Goal: Transaction & Acquisition: Book appointment/travel/reservation

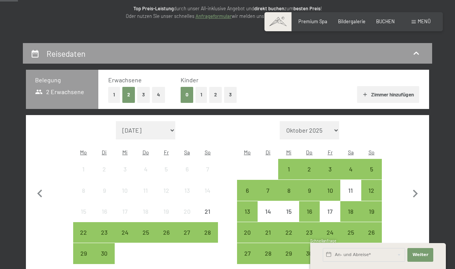
scroll to position [103, 0]
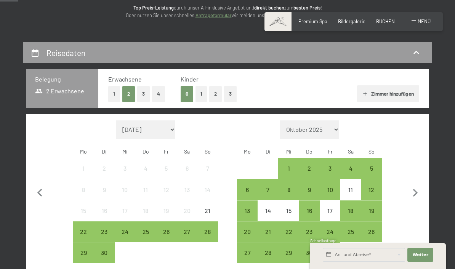
click at [416, 195] on icon "button" at bounding box center [415, 193] width 16 height 16
select select "[DATE]"
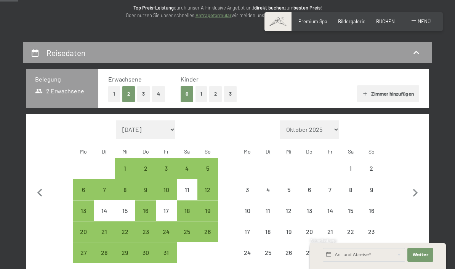
click at [418, 188] on icon "button" at bounding box center [415, 193] width 16 height 16
select select "[DATE]"
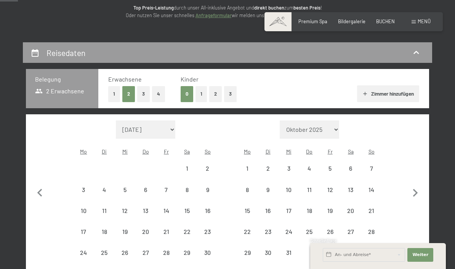
select select "[DATE]"
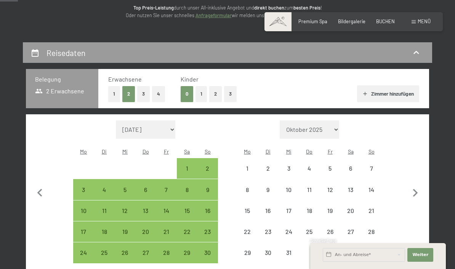
select select "[DATE]"
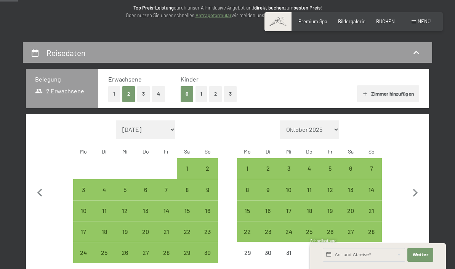
click at [417, 188] on icon "button" at bounding box center [415, 193] width 16 height 16
select select "[DATE]"
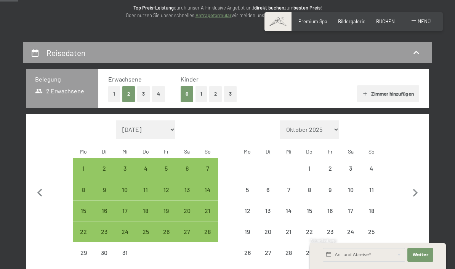
select select "[DATE]"
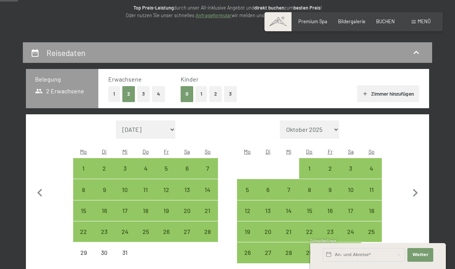
click at [144, 231] on div "25" at bounding box center [145, 237] width 19 height 19
select select "[DATE]"
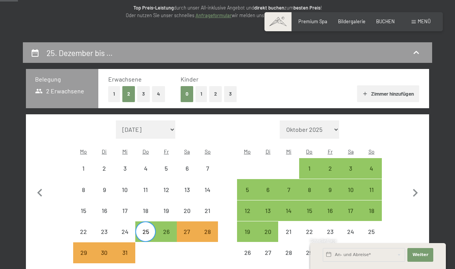
click at [329, 169] on div "2" at bounding box center [329, 174] width 19 height 19
select select "[DATE]"
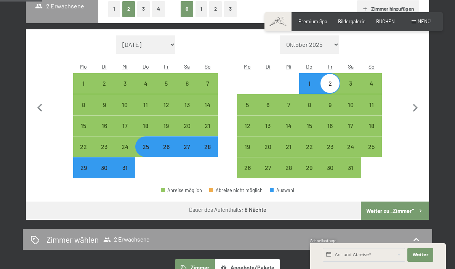
scroll to position [189, 0]
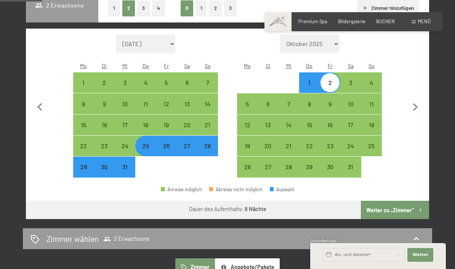
click at [402, 204] on button "Weiter zu „Zimmer“" at bounding box center [395, 210] width 68 height 18
select select "[DATE]"
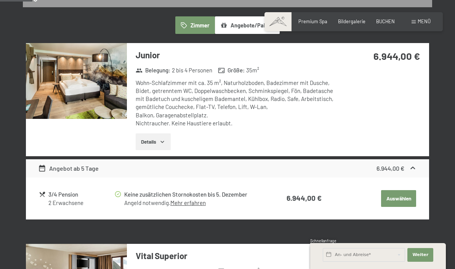
scroll to position [145, 0]
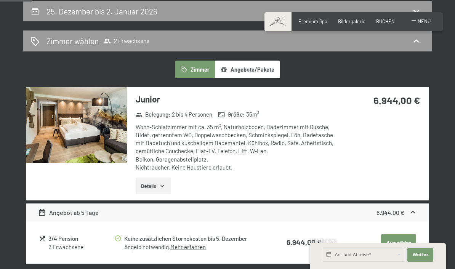
click at [422, 258] on span "Weiter" at bounding box center [420, 255] width 16 height 6
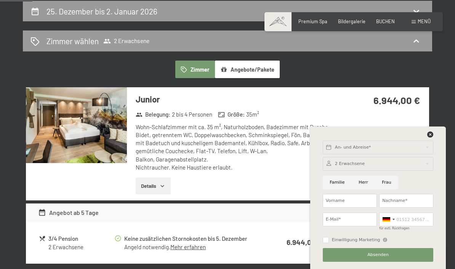
click at [434, 141] on div at bounding box center [377, 136] width 113 height 10
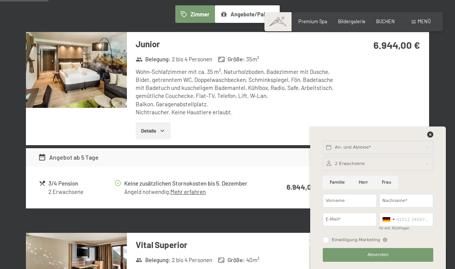
scroll to position [201, 0]
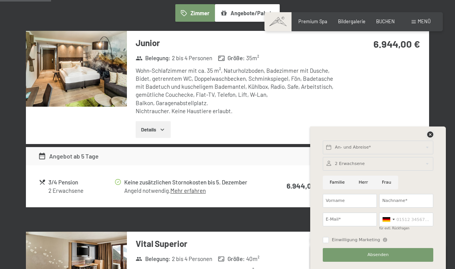
click at [432, 137] on icon at bounding box center [430, 134] width 6 height 6
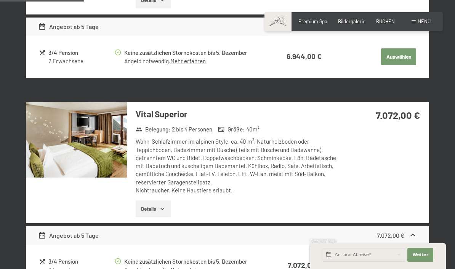
scroll to position [331, 0]
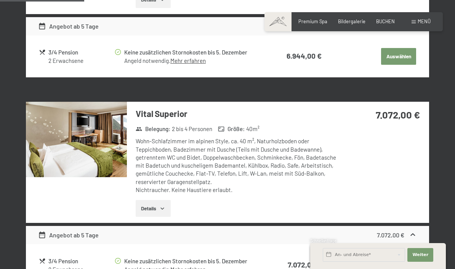
click at [147, 202] on button "Details" at bounding box center [153, 208] width 35 height 17
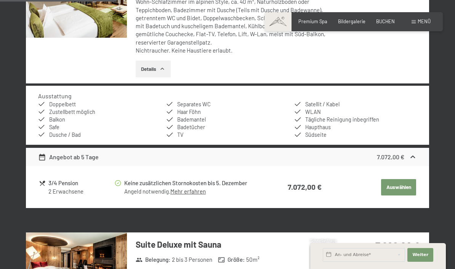
scroll to position [465, 0]
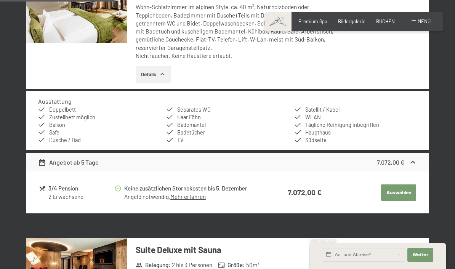
click at [391, 191] on button "Auswählen" at bounding box center [398, 192] width 35 height 17
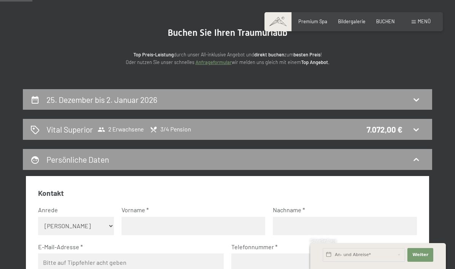
scroll to position [57, 0]
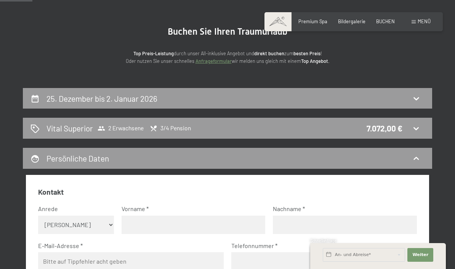
click at [54, 131] on h2 "Vital Superior" at bounding box center [69, 128] width 46 height 11
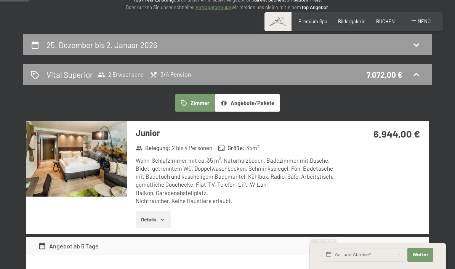
scroll to position [109, 0]
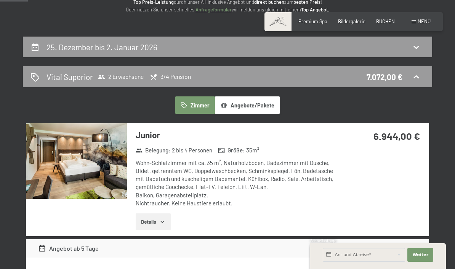
click at [59, 48] on h2 "25. Dezember bis 2. Januar 2026" at bounding box center [101, 47] width 111 height 10
select select "[DATE]"
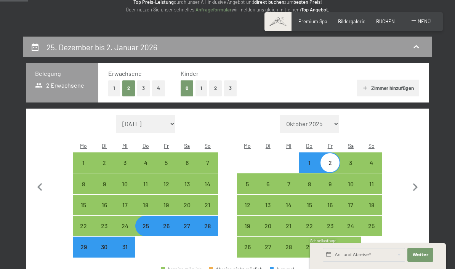
scroll to position [145, 0]
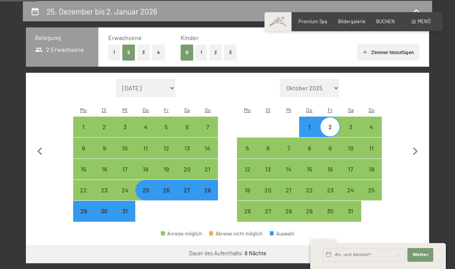
click at [160, 190] on div "26" at bounding box center [165, 196] width 19 height 19
select select "[DATE]"
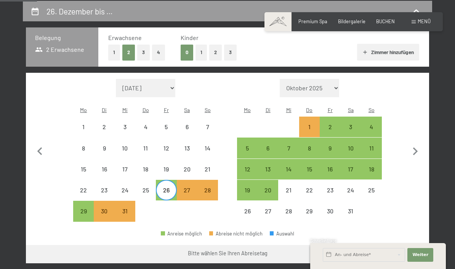
click at [321, 121] on div "2" at bounding box center [329, 126] width 19 height 19
select select "[DATE]"
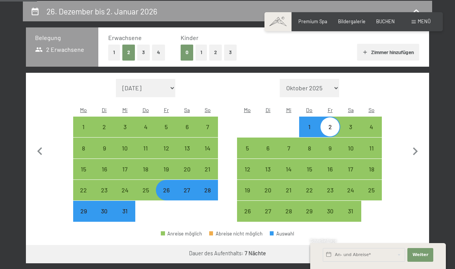
click at [391, 250] on button "Weiter zu „Zimmer“" at bounding box center [395, 254] width 68 height 18
select select "[DATE]"
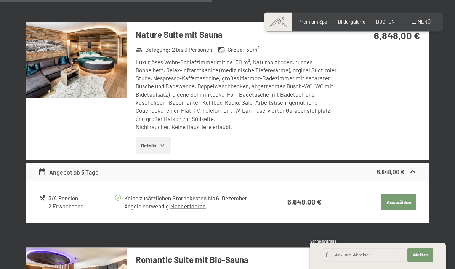
scroll to position [845, 0]
